Goal: Task Accomplishment & Management: Manage account settings

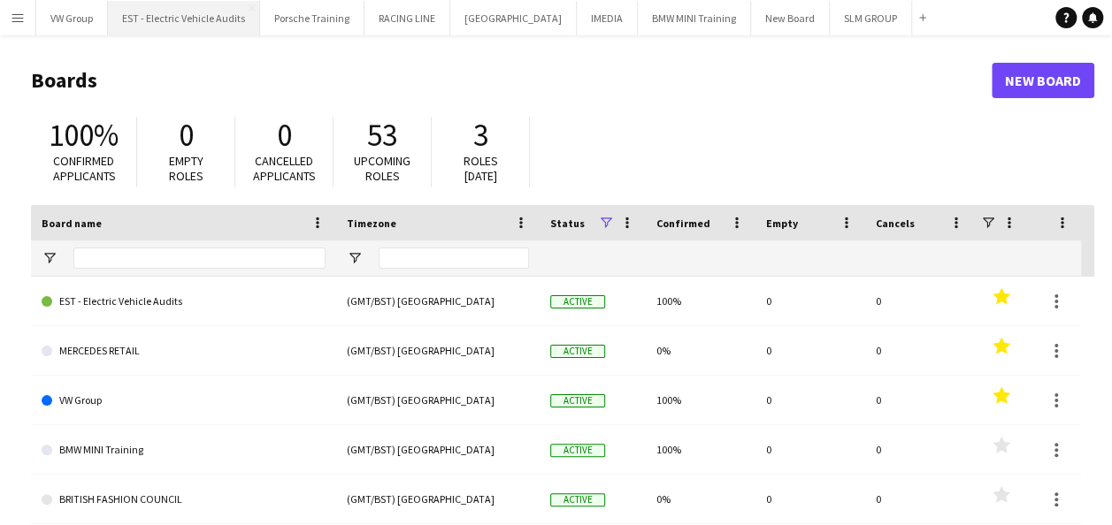
click at [235, 19] on button "EST - Electric Vehicle Audits Close" at bounding box center [184, 18] width 152 height 35
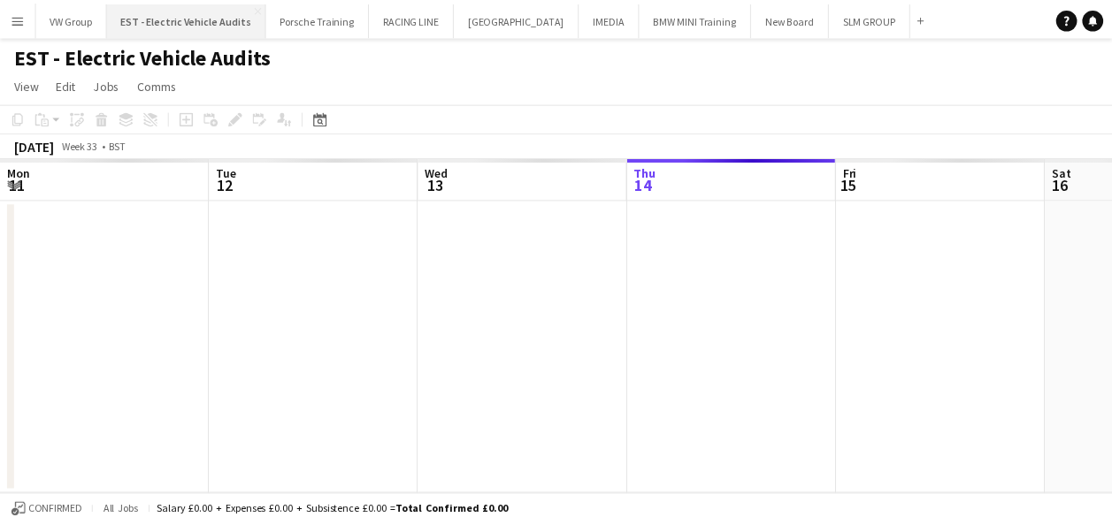
scroll to position [0, 423]
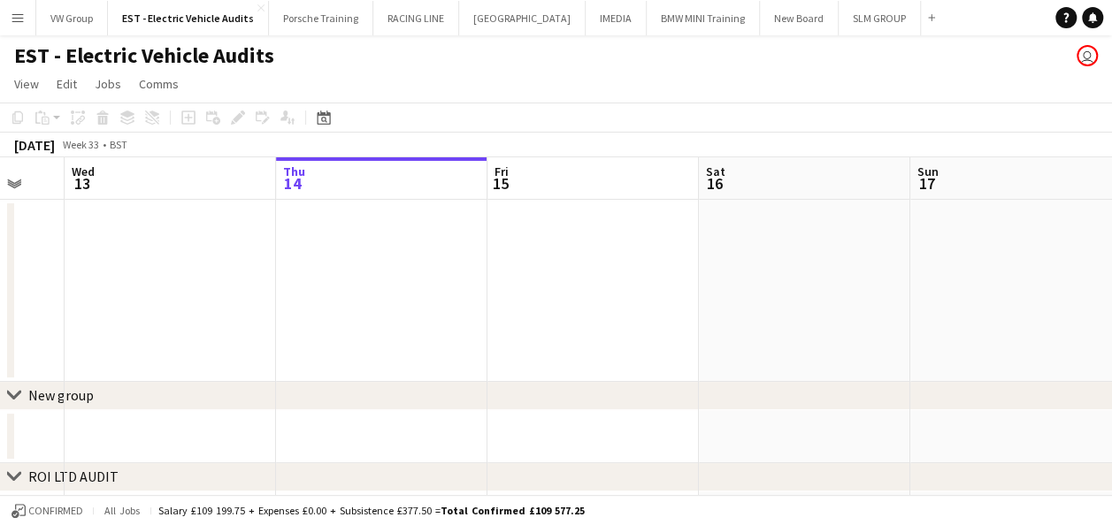
drag, startPoint x: 322, startPoint y: 264, endPoint x: 595, endPoint y: 267, distance: 273.4
click at [582, 265] on app-calendar-viewport "Mon 11 Tue 12 Wed 13 Thu 14 Fri 15 Sat 16 Sun 17 Mon 18 Tue 19 Wed 20 1/1 1 Job…" at bounding box center [556, 432] width 1112 height 550
drag, startPoint x: 528, startPoint y: 254, endPoint x: 653, endPoint y: 249, distance: 124.8
click at [639, 249] on app-calendar-viewport "Thu 7 Fri 8 Sat 9 Sun 10 Mon 11 Tue 12 Wed 13 Thu 14 Fri 15 Sat 16 Sun 17" at bounding box center [556, 432] width 1112 height 550
drag, startPoint x: 283, startPoint y: 288, endPoint x: 603, endPoint y: 285, distance: 320.3
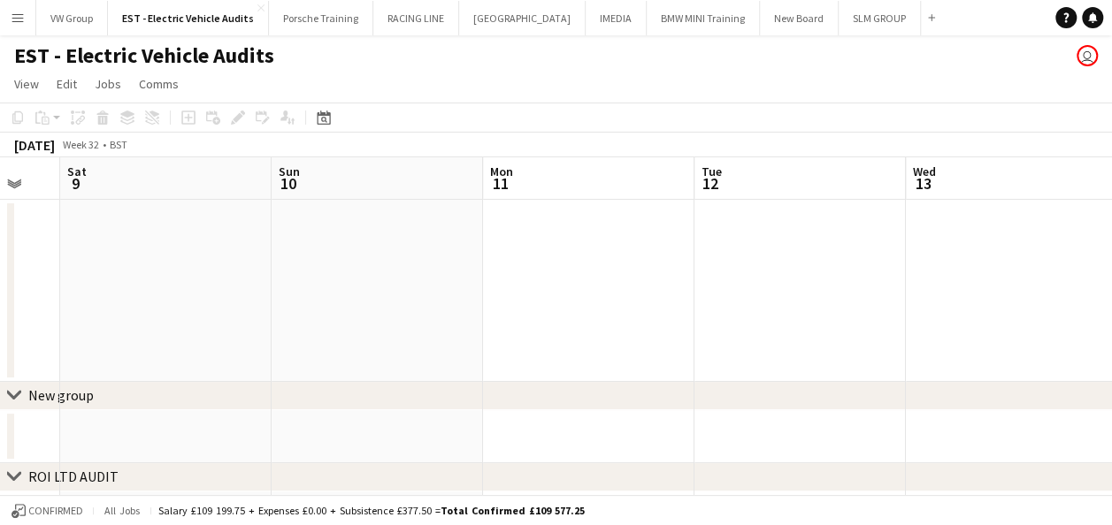
click at [603, 284] on app-calendar-viewport "Thu 7 Fri 8 Sat 9 Sun 10 Mon 11 Tue 12 Wed 13 Thu 14 Fri 15 Sat 16 Sun 17" at bounding box center [556, 432] width 1112 height 550
drag, startPoint x: 281, startPoint y: 303, endPoint x: 596, endPoint y: 293, distance: 315.1
click at [579, 295] on app-calendar-viewport "Tue 5 Wed 6 Thu 7 Fri 8 Sat 9 Sun 10 Mon 11 Tue 12 Wed 13 Thu 14 Fri 15" at bounding box center [556, 432] width 1112 height 550
drag, startPoint x: 372, startPoint y: 281, endPoint x: 641, endPoint y: 272, distance: 269.1
click at [640, 272] on app-calendar-viewport "Sat 2 Sun 3 Mon 4 Tue 5 Wed 6 Thu 7 Fri 8 Sat 9 Sun 10 Mon 11 Tue 12" at bounding box center [556, 432] width 1112 height 550
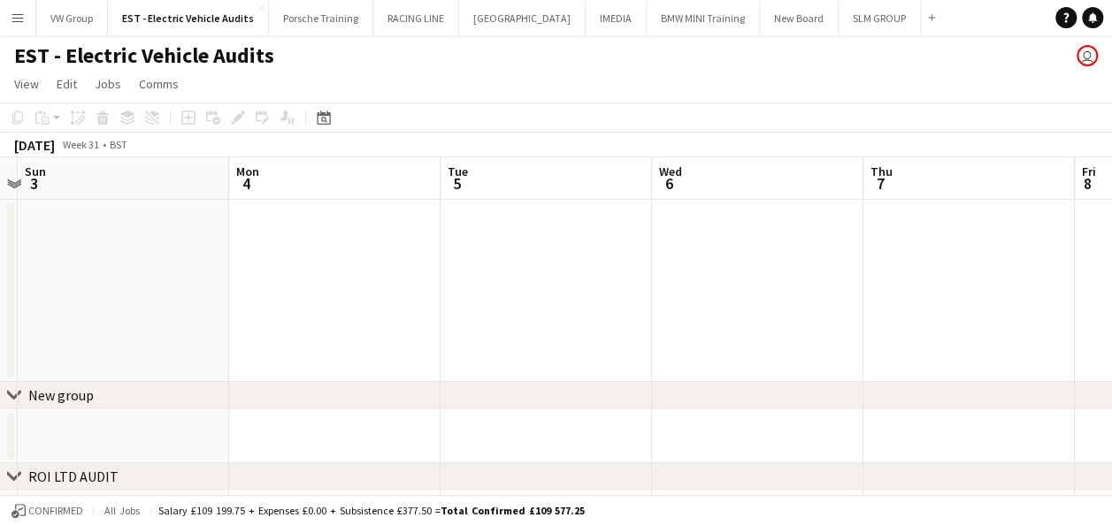
drag, startPoint x: 257, startPoint y: 288, endPoint x: 596, endPoint y: 265, distance: 339.5
click at [596, 267] on app-calendar-viewport "Fri 1 Sat 2 Sun 3 Mon 4 Tue 5 Wed 6 Thu 7 Fri 8 Sat 9 Sun 10 Mon 11" at bounding box center [556, 432] width 1112 height 550
drag, startPoint x: 537, startPoint y: 271, endPoint x: 588, endPoint y: 273, distance: 51.4
click at [585, 272] on app-calendar-viewport "Wed 30 Thu 31 Fri 1 Sat 2 Sun 3 Mon 4 Tue 5 Wed 6 Thu 7 Fri 8 Sat 9" at bounding box center [556, 432] width 1112 height 550
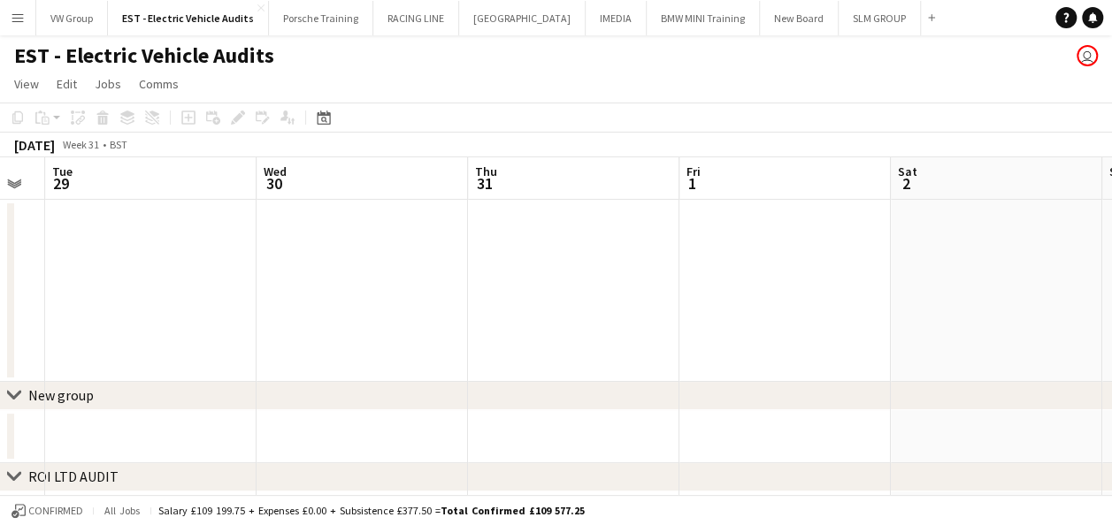
drag, startPoint x: 168, startPoint y: 274, endPoint x: 552, endPoint y: 249, distance: 384.7
click at [520, 252] on app-calendar-viewport "Sun 27 Mon 28 Tue 29 Wed 30 Thu 31 Fri 1 Sat 2 Sun 3 Mon 4 Tue 5 Wed 6" at bounding box center [556, 432] width 1112 height 550
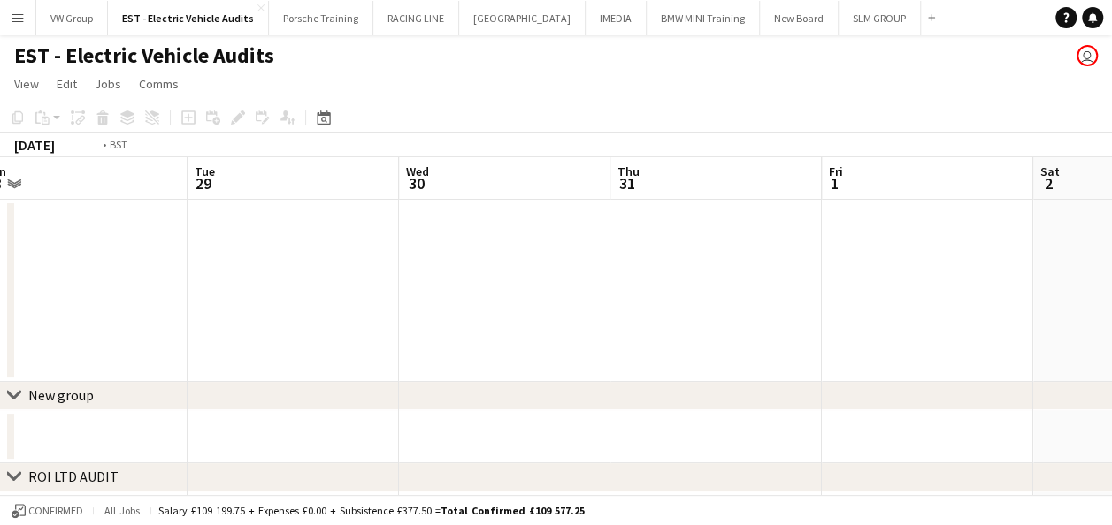
drag, startPoint x: 278, startPoint y: 260, endPoint x: 547, endPoint y: 253, distance: 269.0
click at [545, 253] on app-calendar-viewport "Sat 26 Sun 27 Mon 28 Tue 29 Wed 30 Thu 31 Fri 1 Sat 2 Sun 3 Mon 4 Tue 5" at bounding box center [556, 432] width 1112 height 550
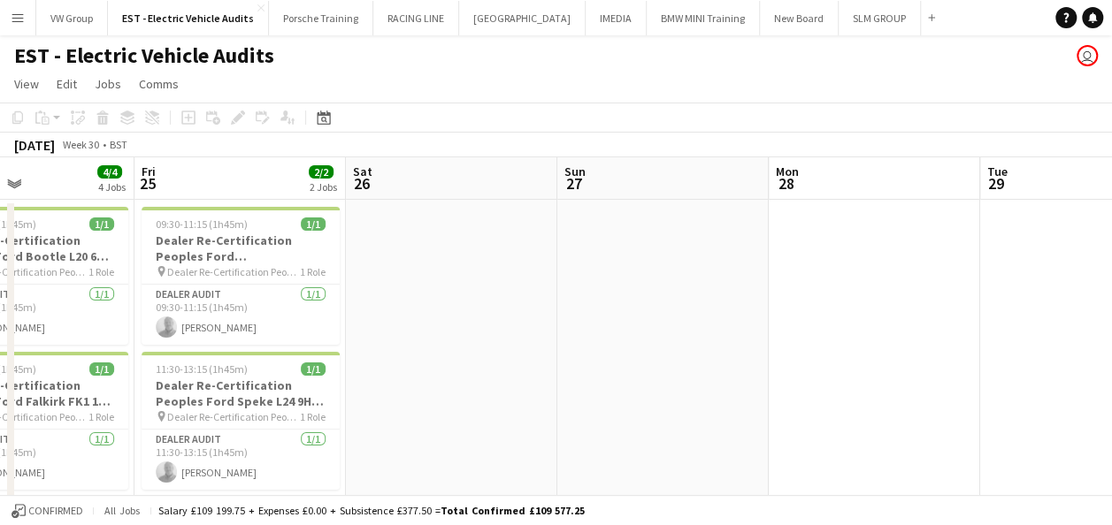
drag, startPoint x: 427, startPoint y: 290, endPoint x: 496, endPoint y: 304, distance: 70.4
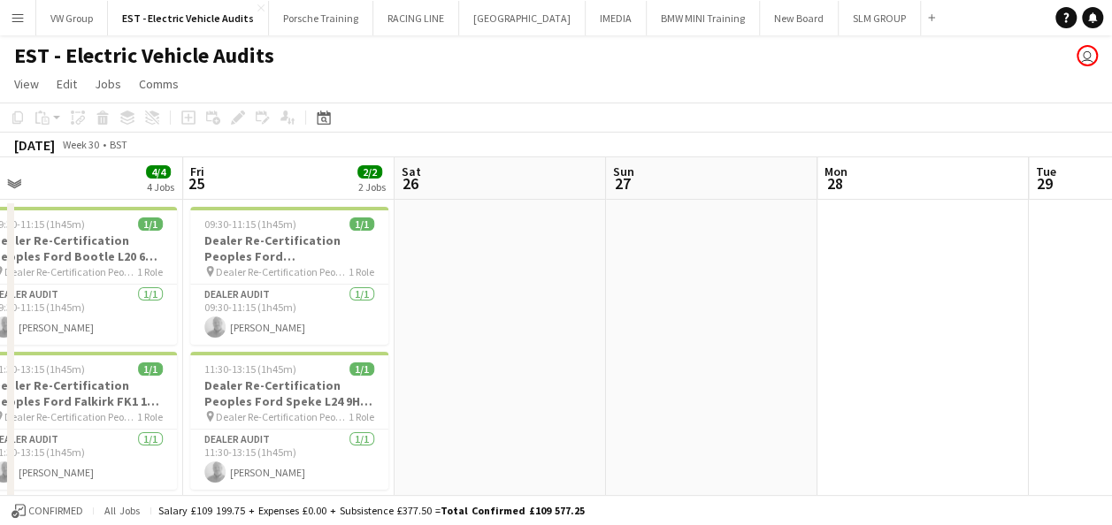
drag, startPoint x: 227, startPoint y: 321, endPoint x: 420, endPoint y: 325, distance: 192.9
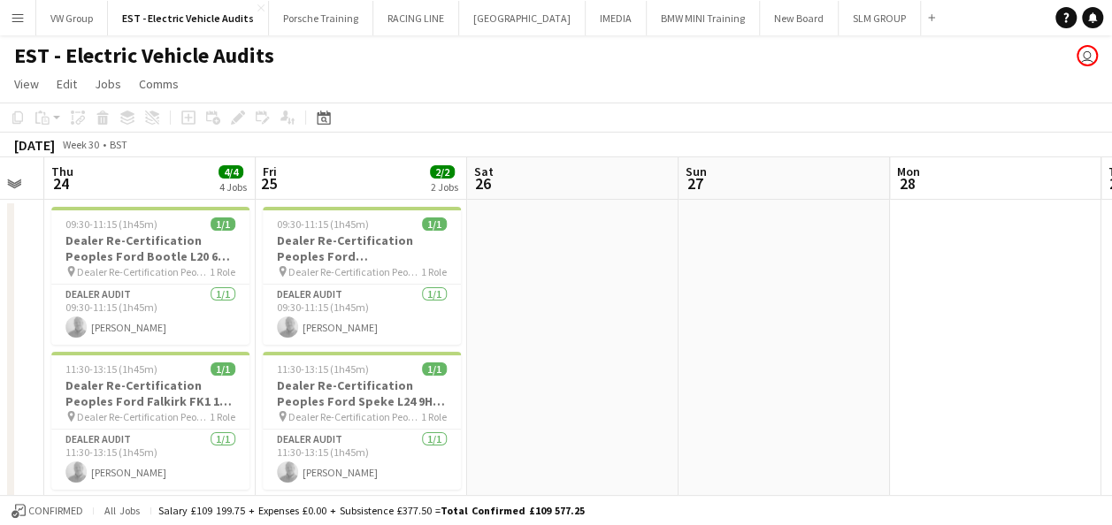
drag, startPoint x: 602, startPoint y: 287, endPoint x: 704, endPoint y: 287, distance: 101.7
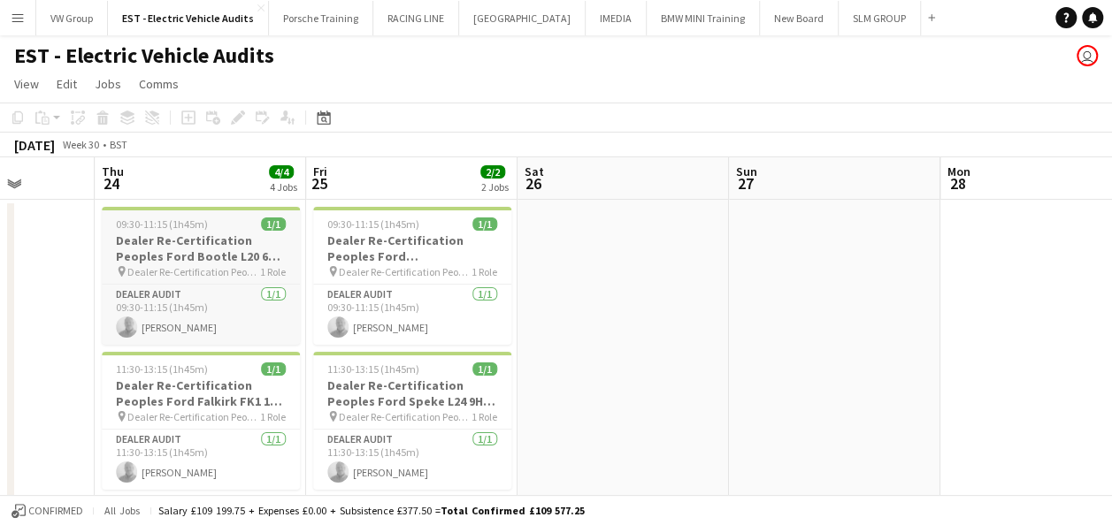
click at [211, 225] on div "09:30-11:15 (1h45m) 1/1" at bounding box center [201, 224] width 198 height 13
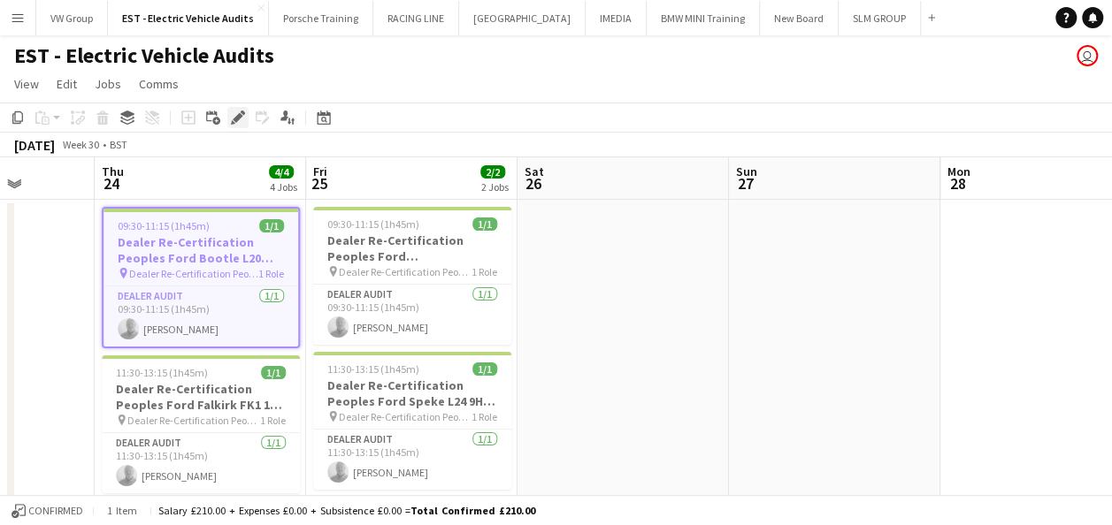
click at [236, 115] on icon "Edit" at bounding box center [238, 118] width 14 height 14
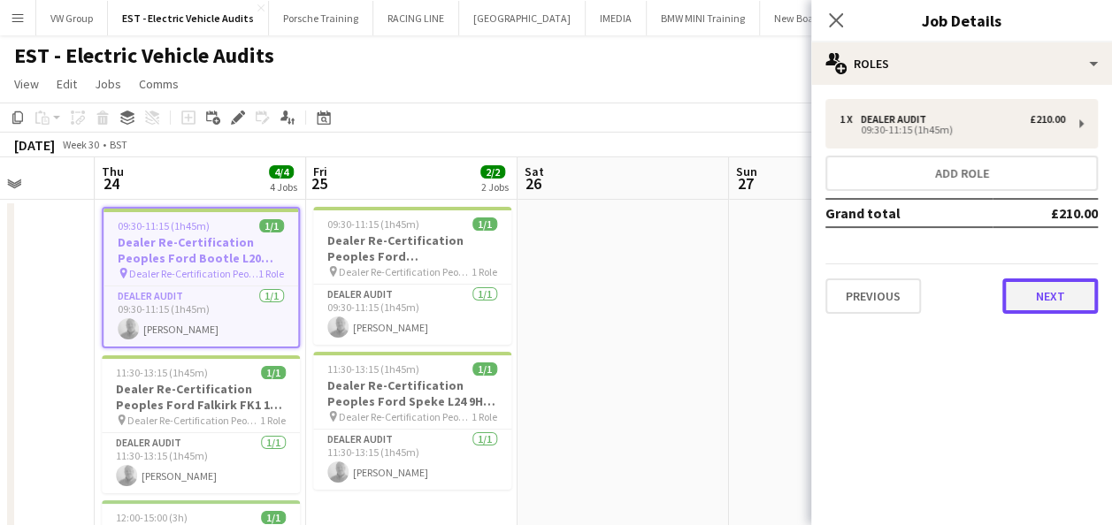
click at [1044, 289] on button "Next" at bounding box center [1050, 296] width 96 height 35
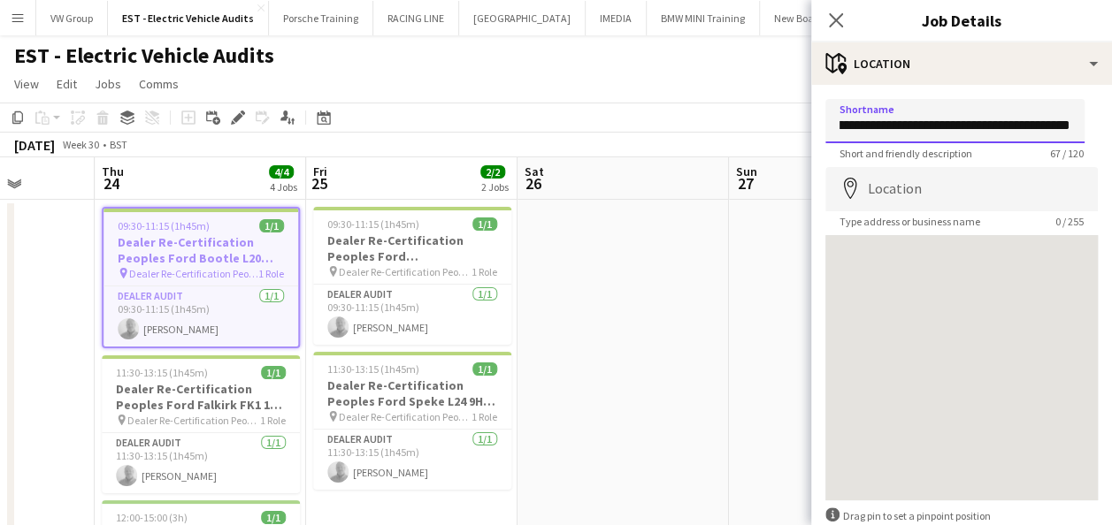
scroll to position [0, 167]
drag, startPoint x: 844, startPoint y: 122, endPoint x: 1085, endPoint y: 123, distance: 241.5
click at [1085, 123] on form "**********" at bounding box center [961, 354] width 301 height 511
